Goal: Task Accomplishment & Management: Manage account settings

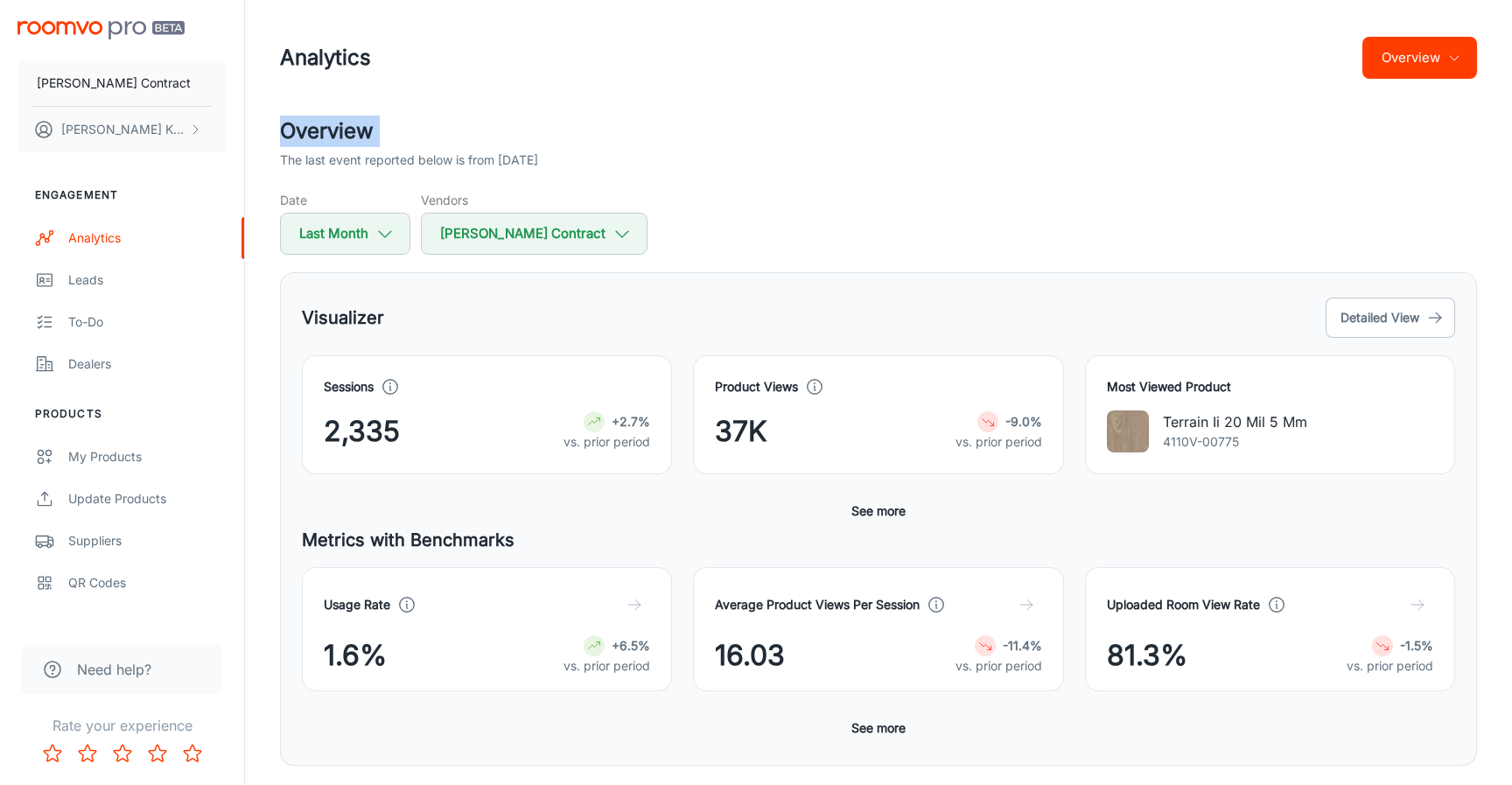
drag, startPoint x: 865, startPoint y: 150, endPoint x: 815, endPoint y: 173, distance: 55.0
click at [838, 162] on div "Analytics Overview Overview The last event reported below is from [DATE] Date L…" at bounding box center [879, 670] width 1239 height 1340
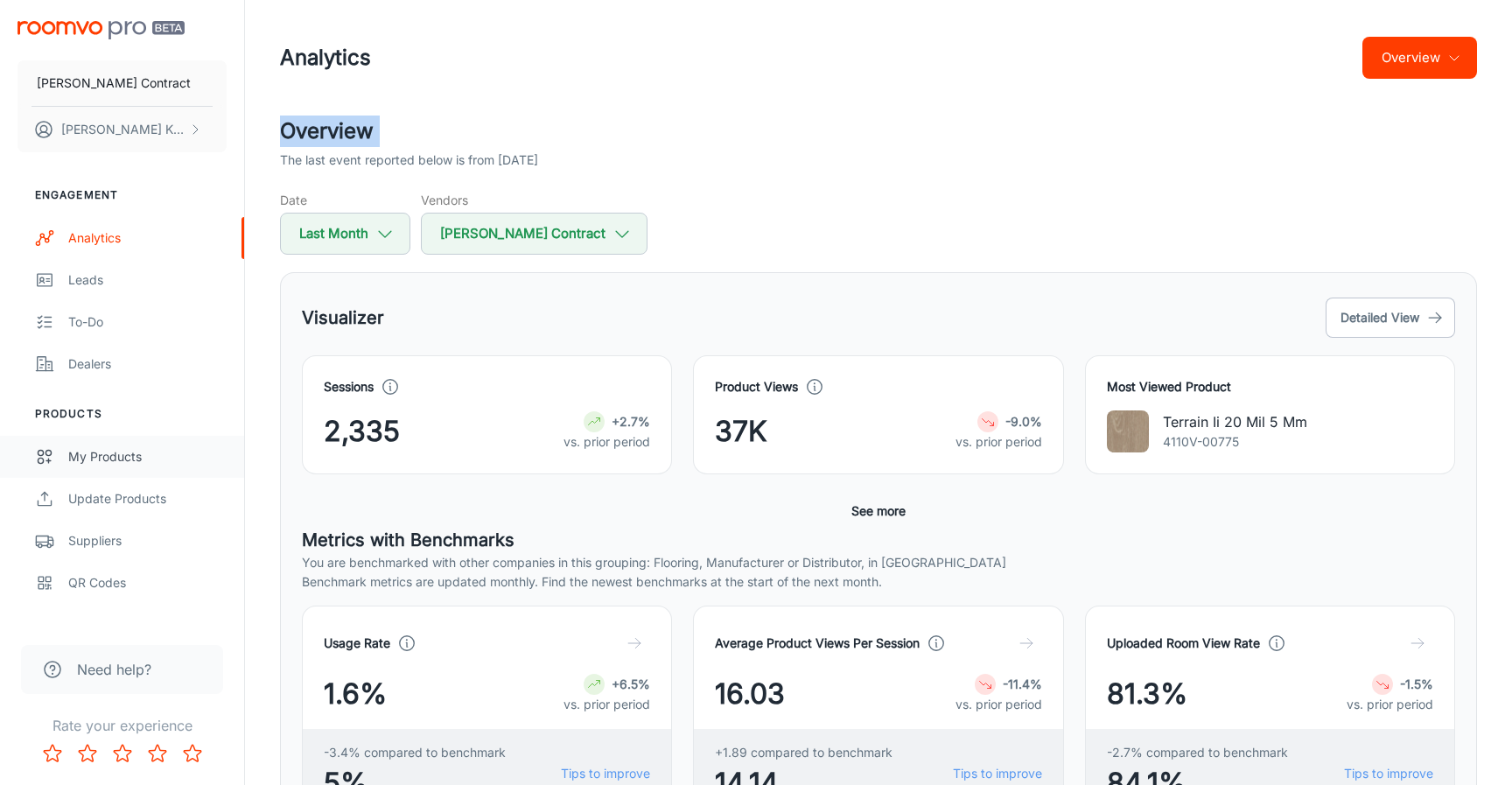
click at [126, 461] on div "My Products" at bounding box center [148, 456] width 159 height 19
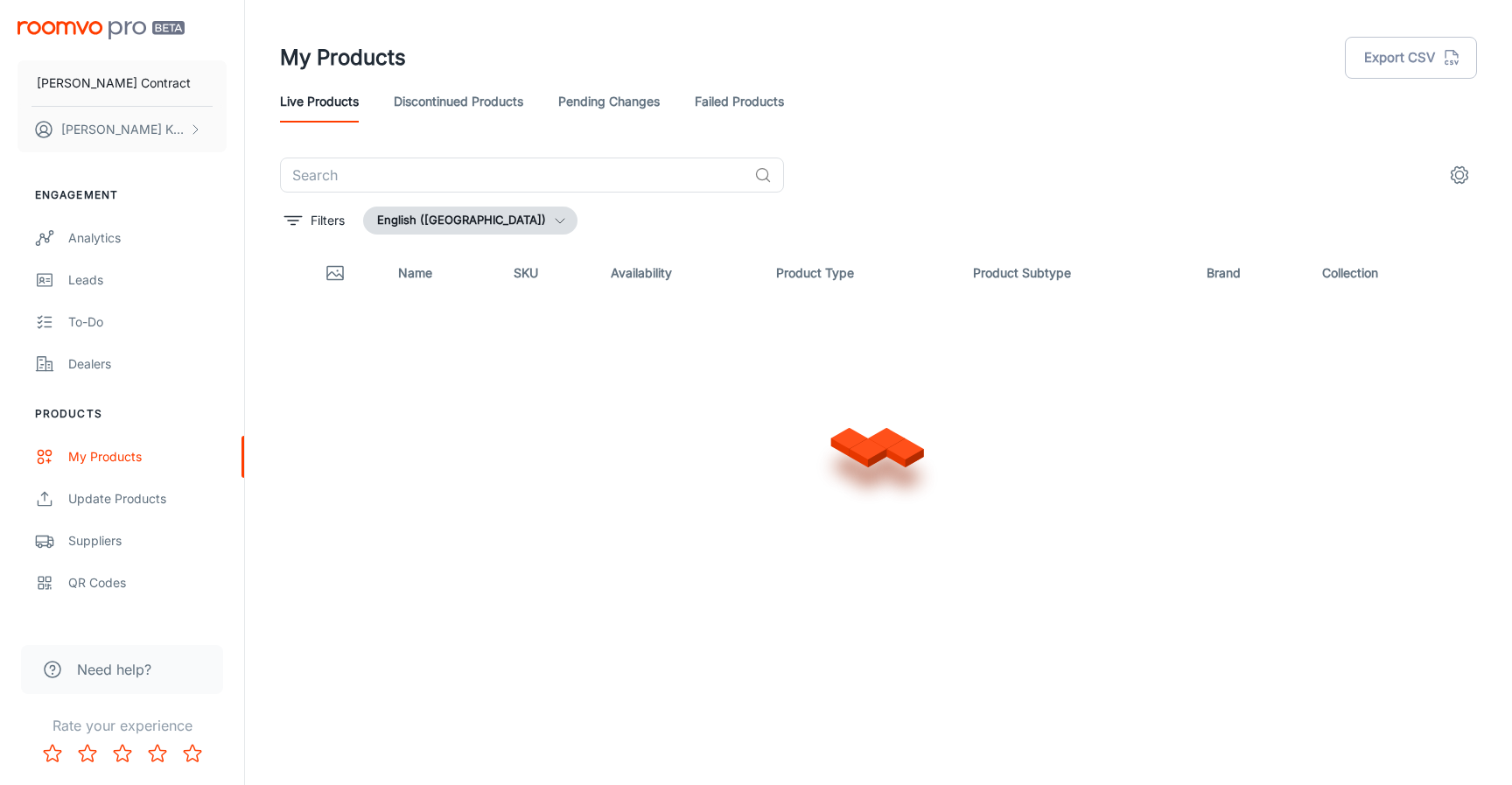
click at [484, 231] on button "English ([GEOGRAPHIC_DATA])" at bounding box center [470, 220] width 214 height 28
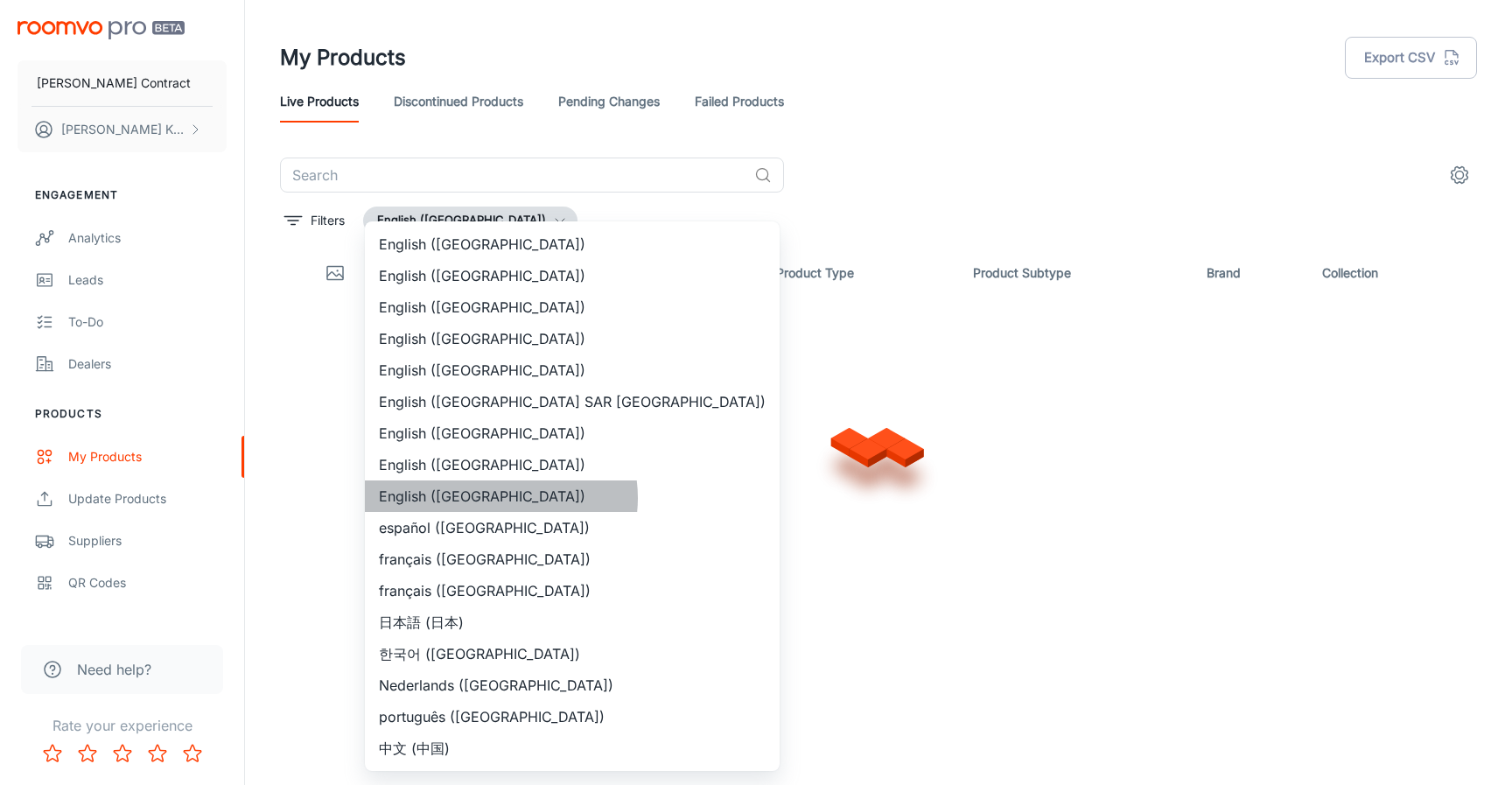
click at [501, 498] on li "English ([GEOGRAPHIC_DATA])" at bounding box center [572, 496] width 415 height 32
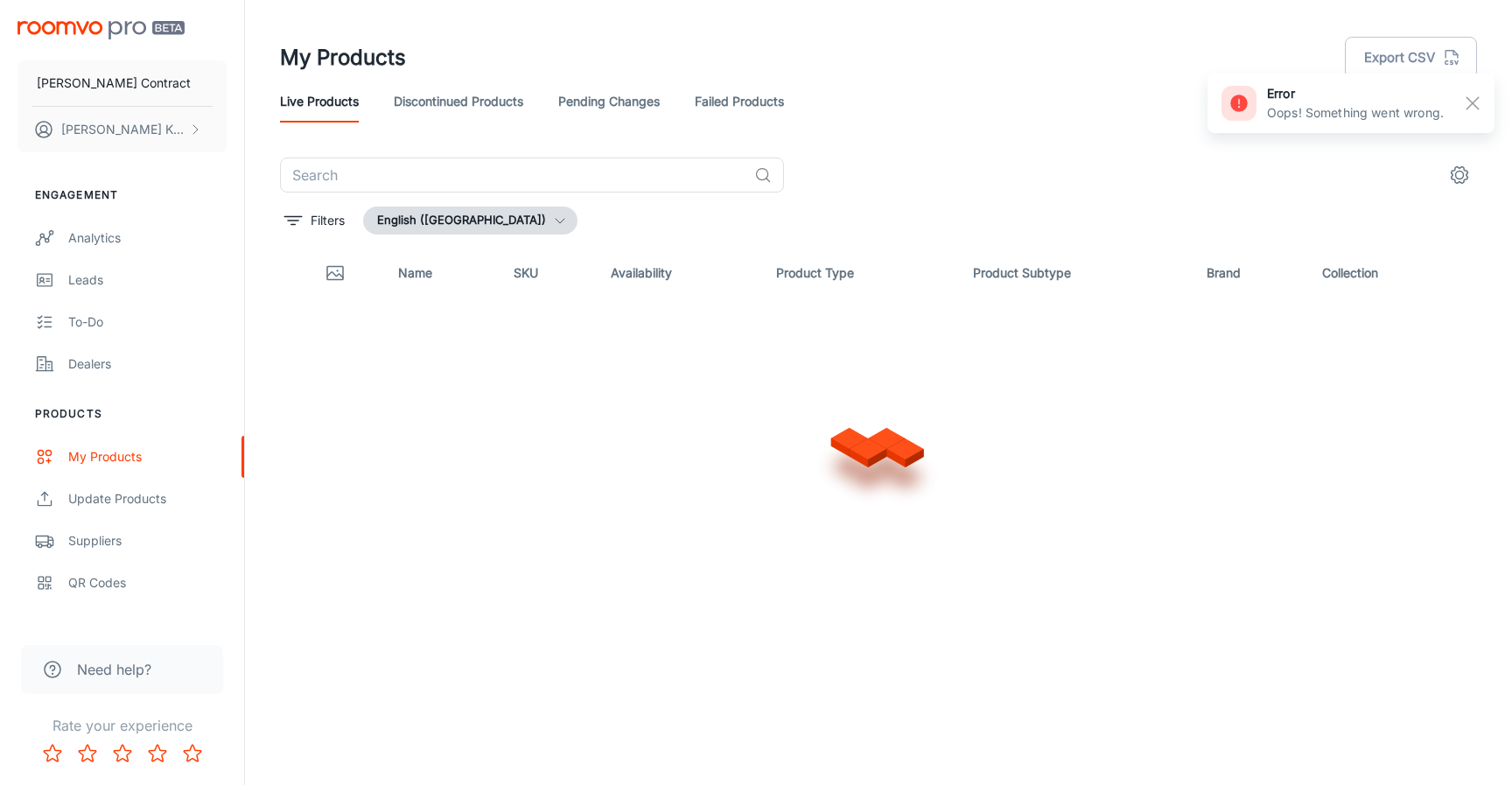
click at [859, 192] on div "​" at bounding box center [879, 175] width 1197 height 35
drag, startPoint x: 1470, startPoint y: 105, endPoint x: 1069, endPoint y: 116, distance: 401.2
click at [1440, 105] on div "error Oops! Something went wrong." at bounding box center [1350, 103] width 287 height 59
click at [892, 110] on div "Live Products Discontinued Products Pending Changes Failed Products" at bounding box center [879, 101] width 1197 height 42
click at [553, 223] on icon "button" at bounding box center [559, 220] width 14 height 14
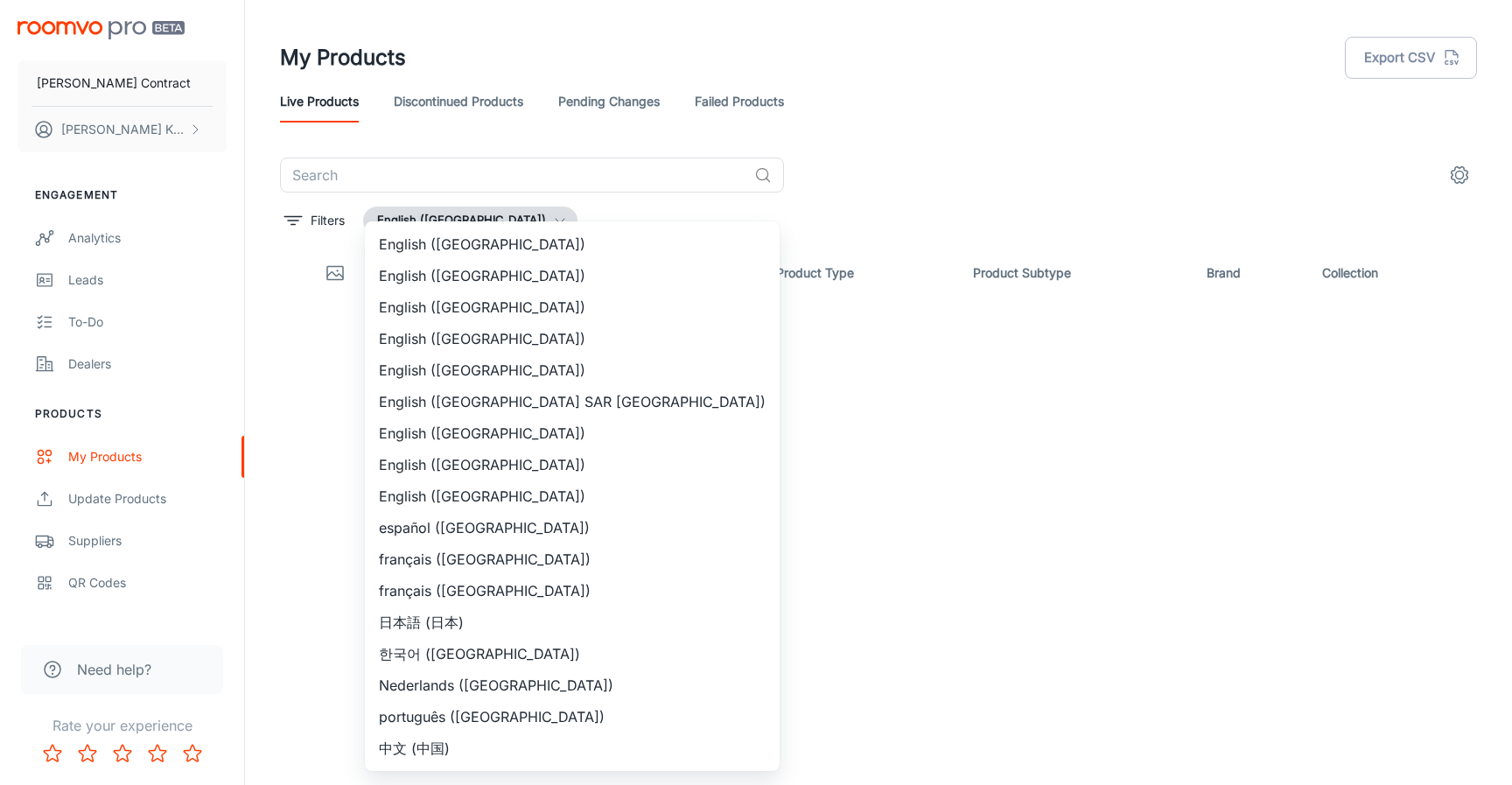
click at [807, 140] on div at bounding box center [756, 392] width 1512 height 785
